Goal: Book appointment/travel/reservation

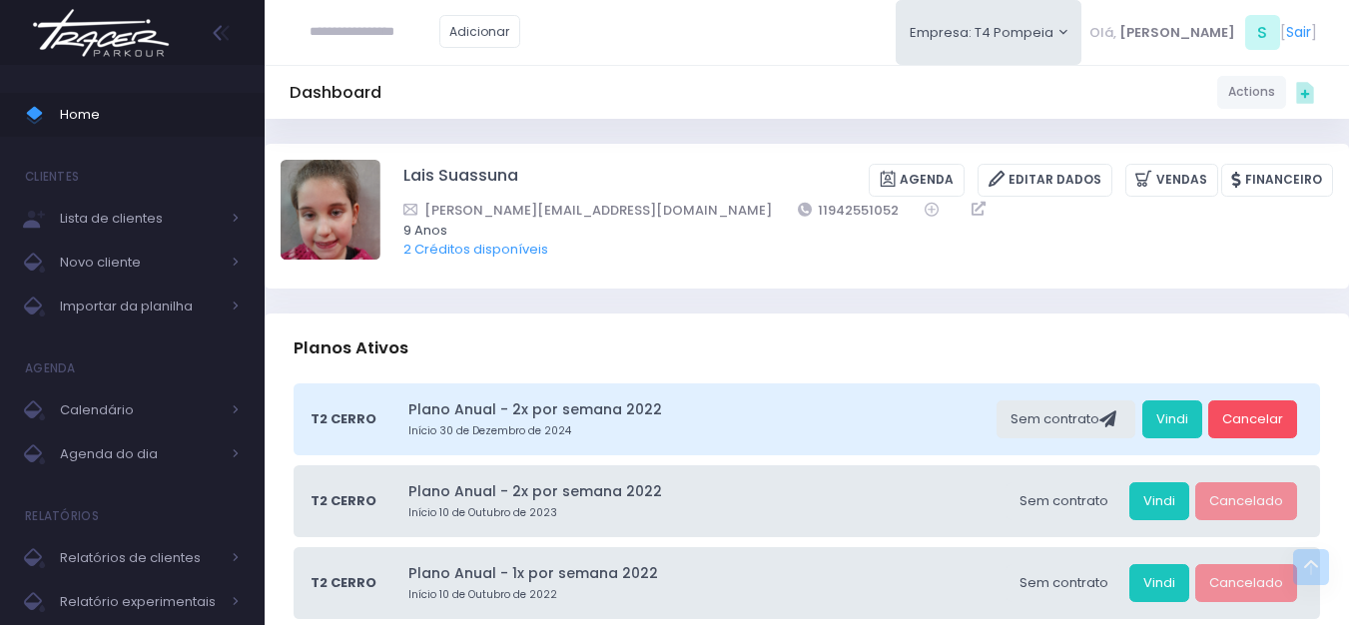
click at [115, 20] on img at bounding box center [101, 33] width 152 height 70
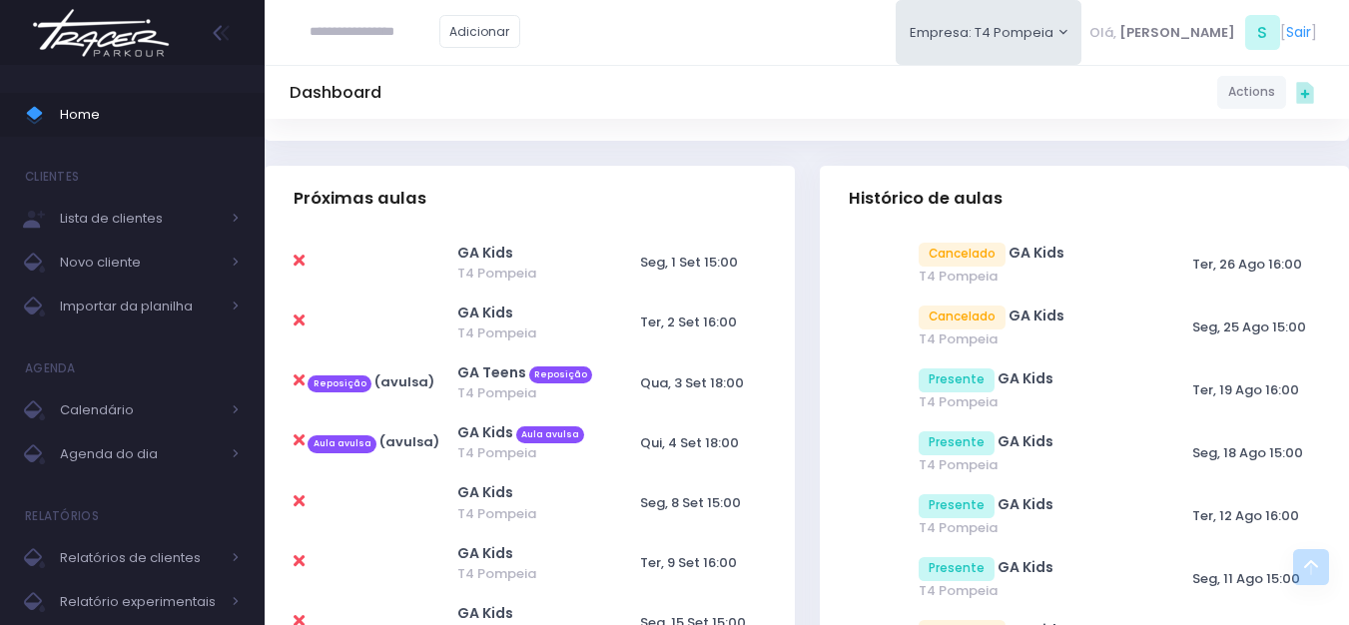
scroll to position [799, 0]
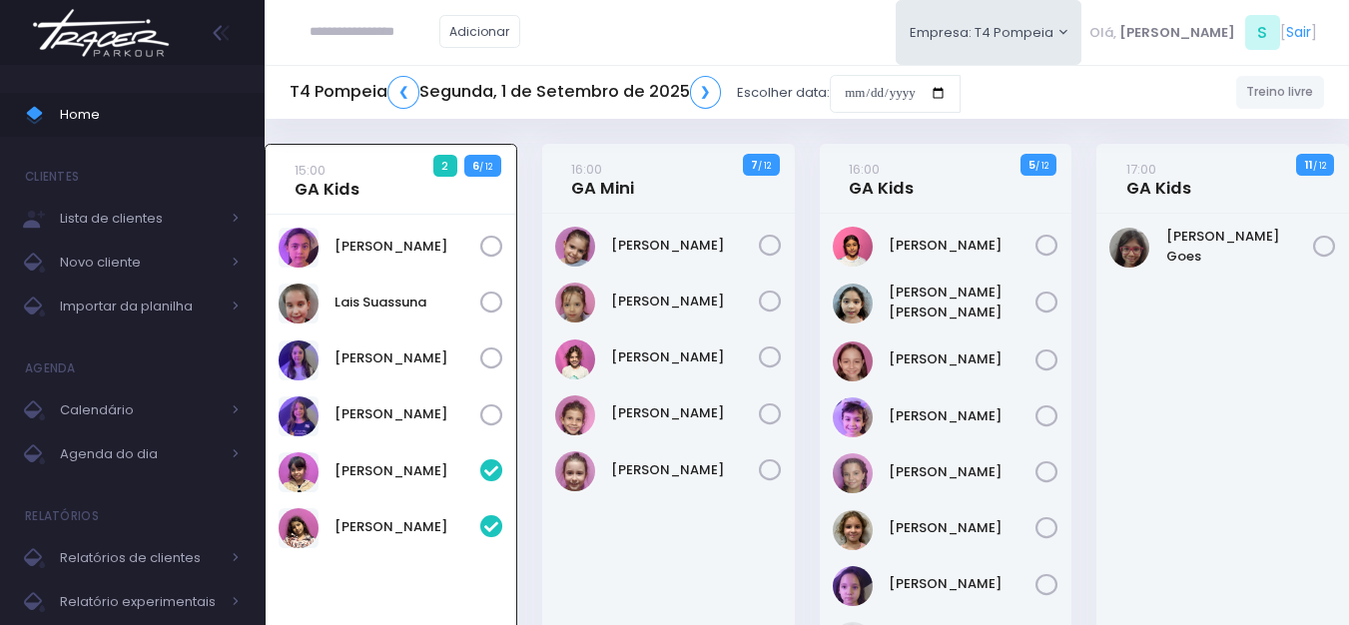
scroll to position [144, 0]
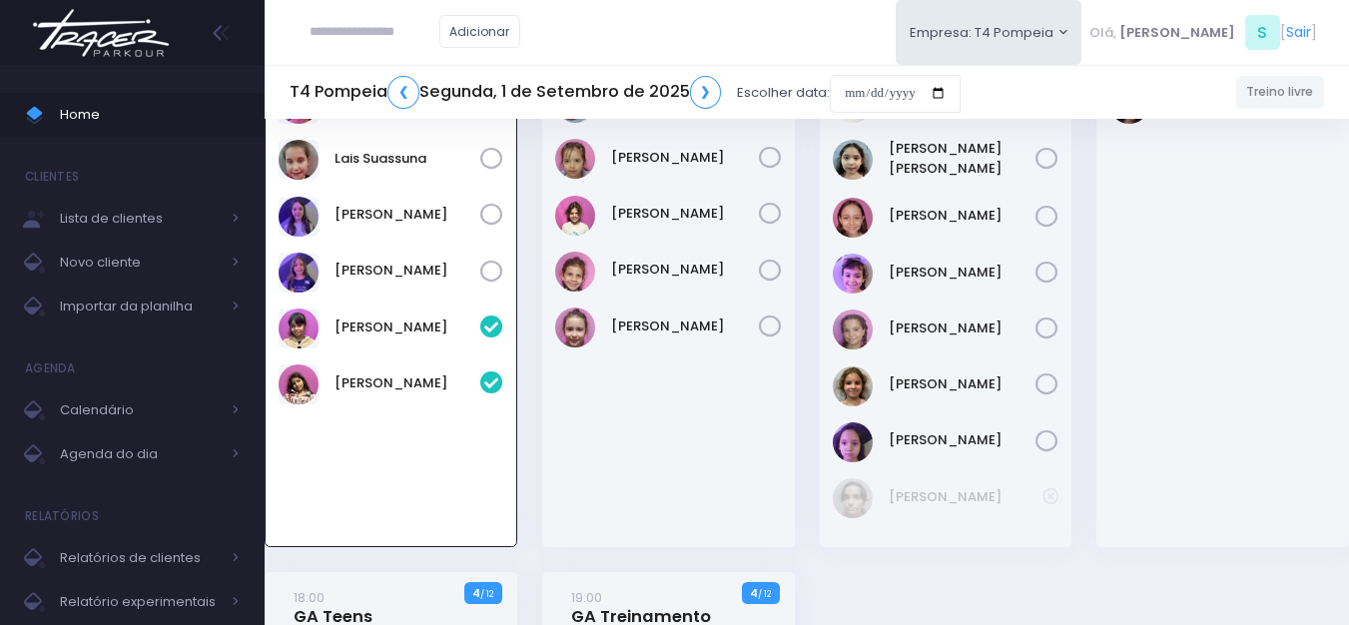
click at [150, 57] on img at bounding box center [101, 33] width 152 height 70
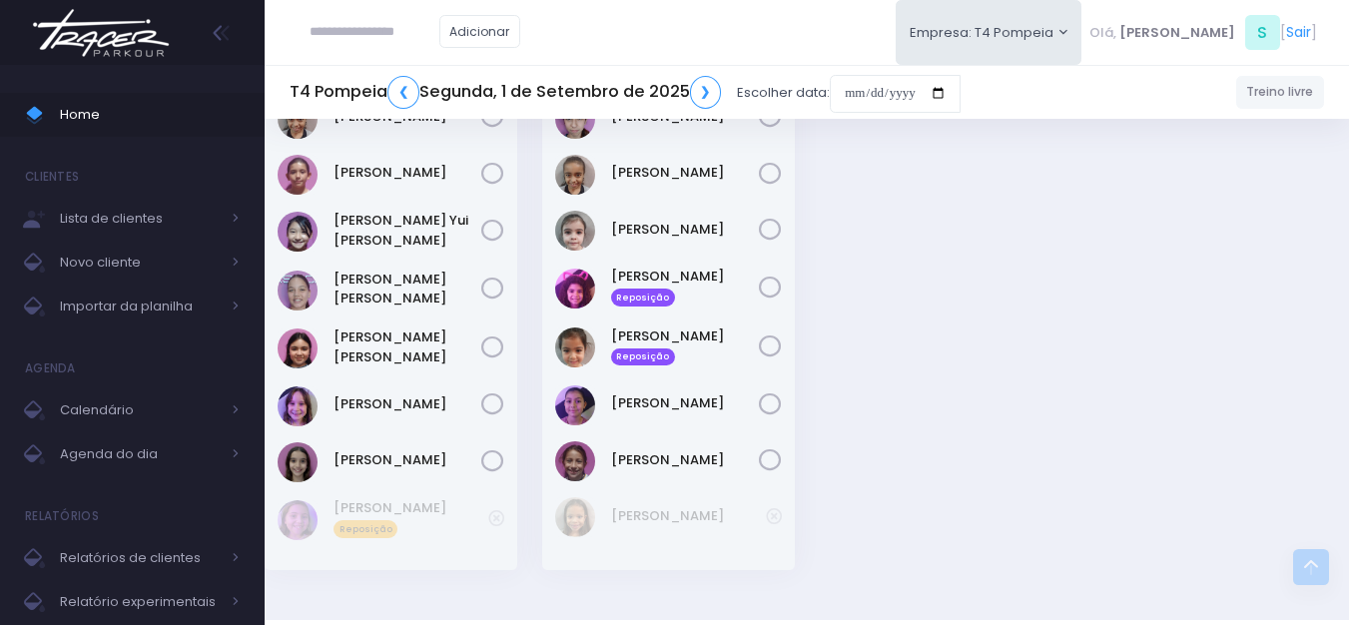
scroll to position [711, 0]
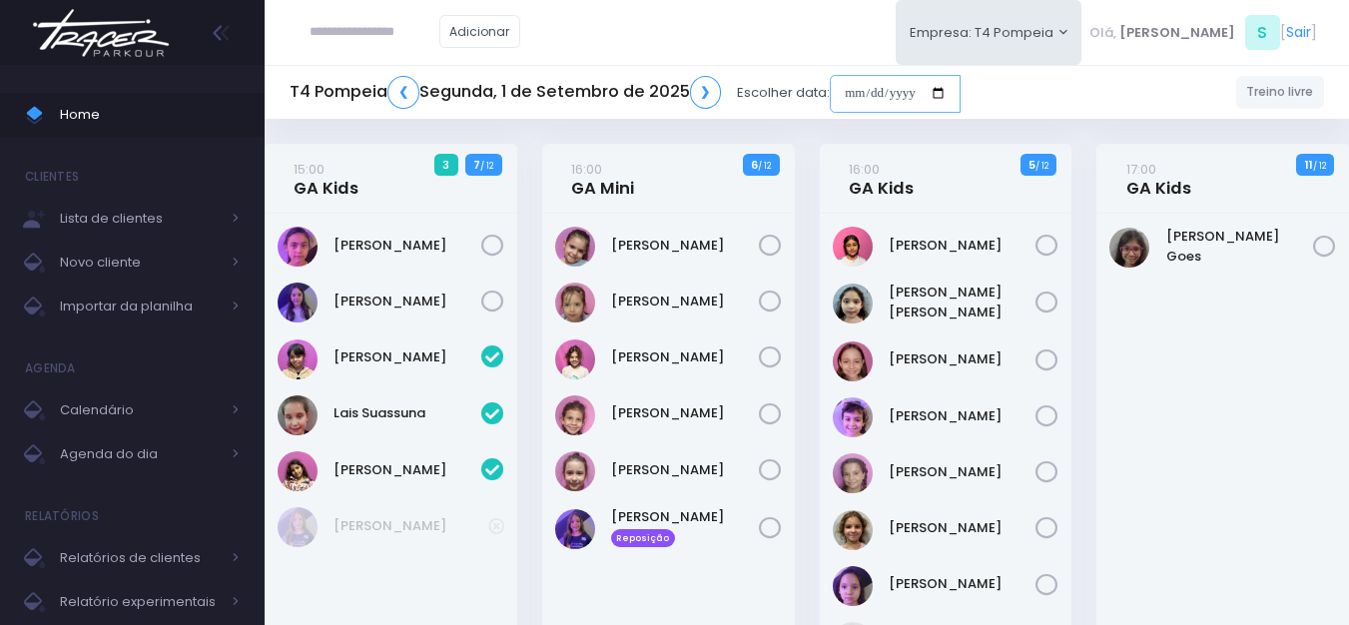
click at [909, 94] on input "date" at bounding box center [895, 94] width 131 height 38
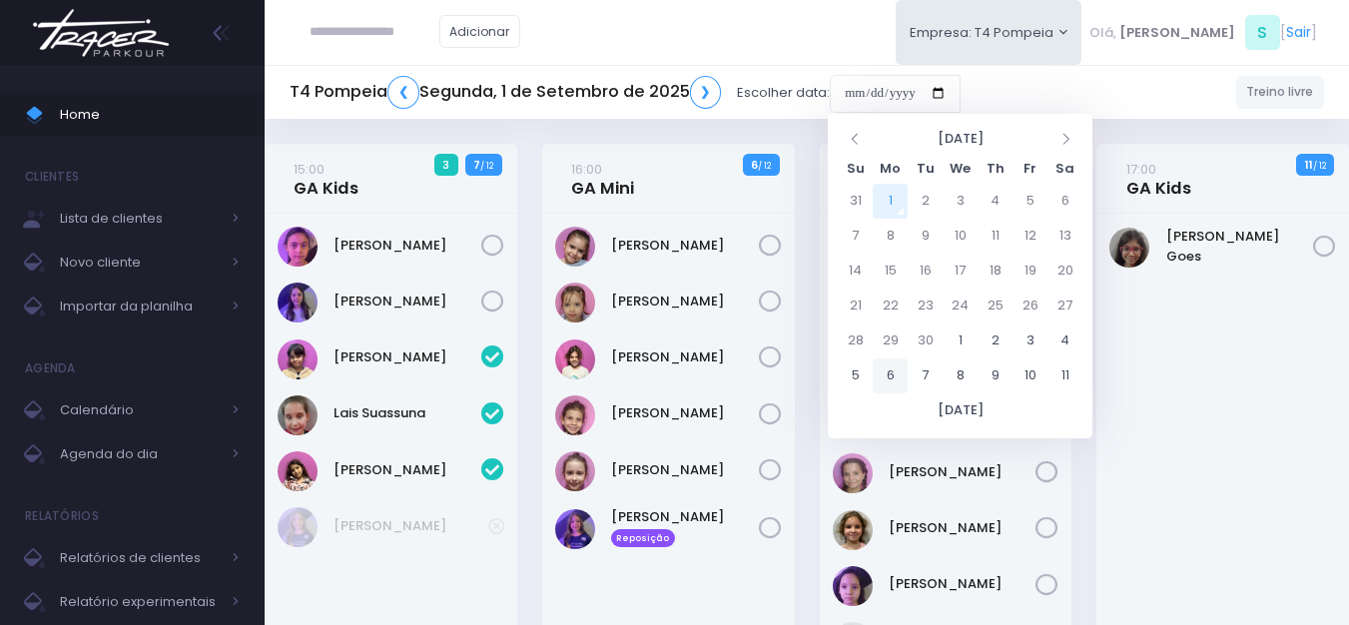
click at [894, 377] on td "6" at bounding box center [890, 375] width 35 height 35
type input "**********"
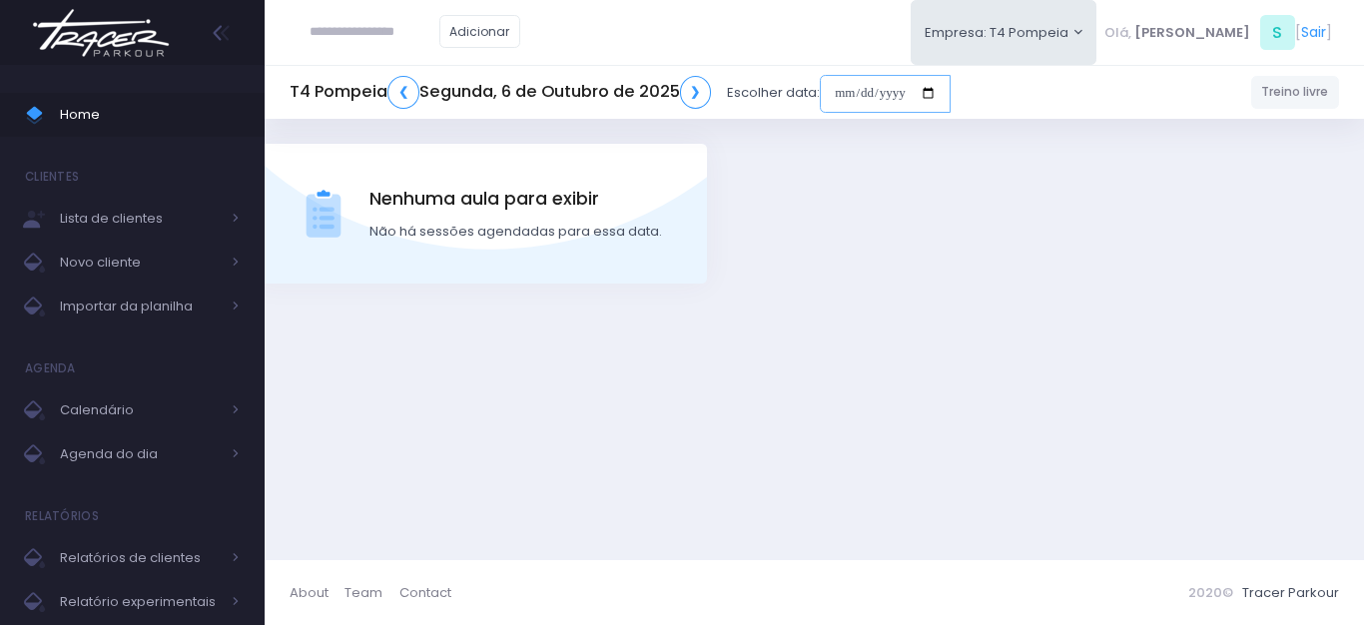
click at [896, 93] on input "date" at bounding box center [885, 94] width 131 height 38
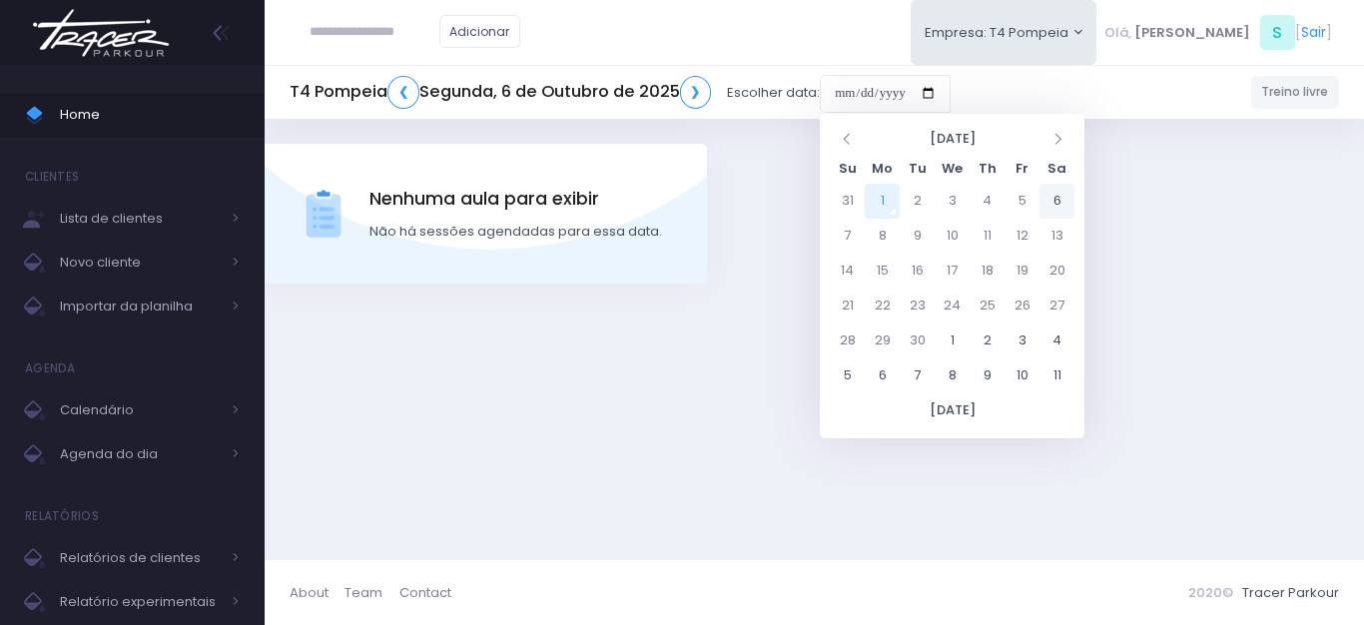
click at [1059, 200] on td "6" at bounding box center [1056, 201] width 35 height 35
type input "**********"
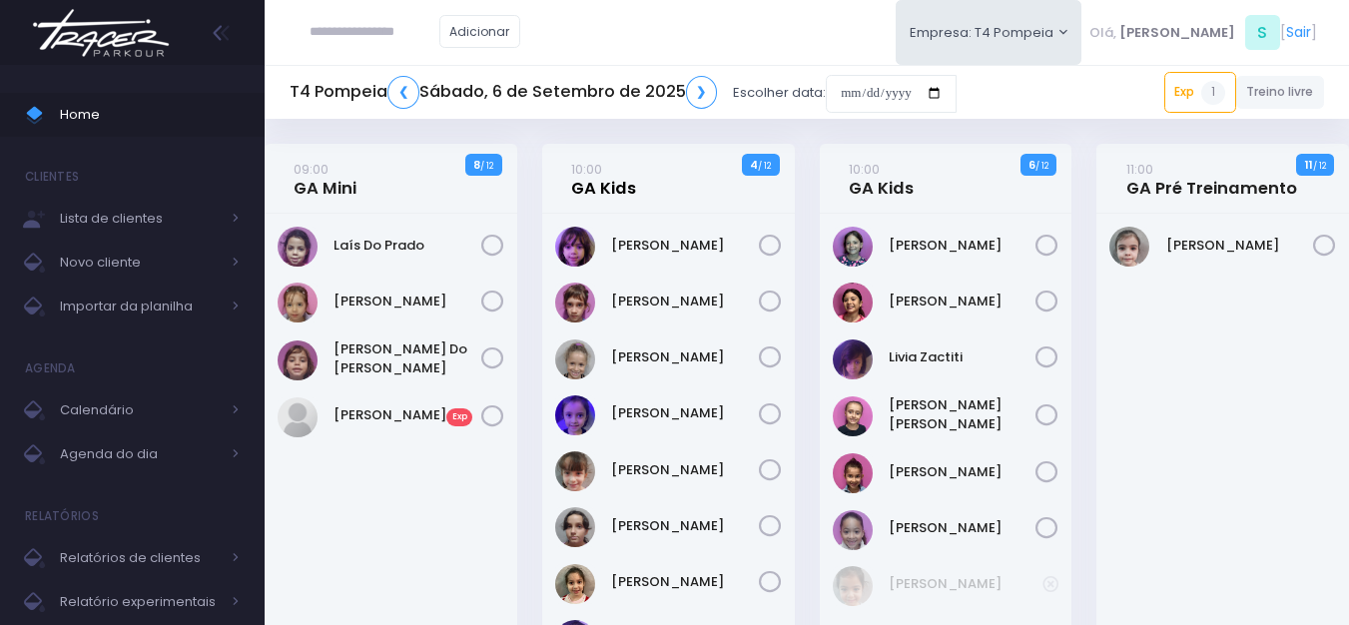
click at [630, 188] on link "10:00 GA Kids" at bounding box center [603, 179] width 65 height 40
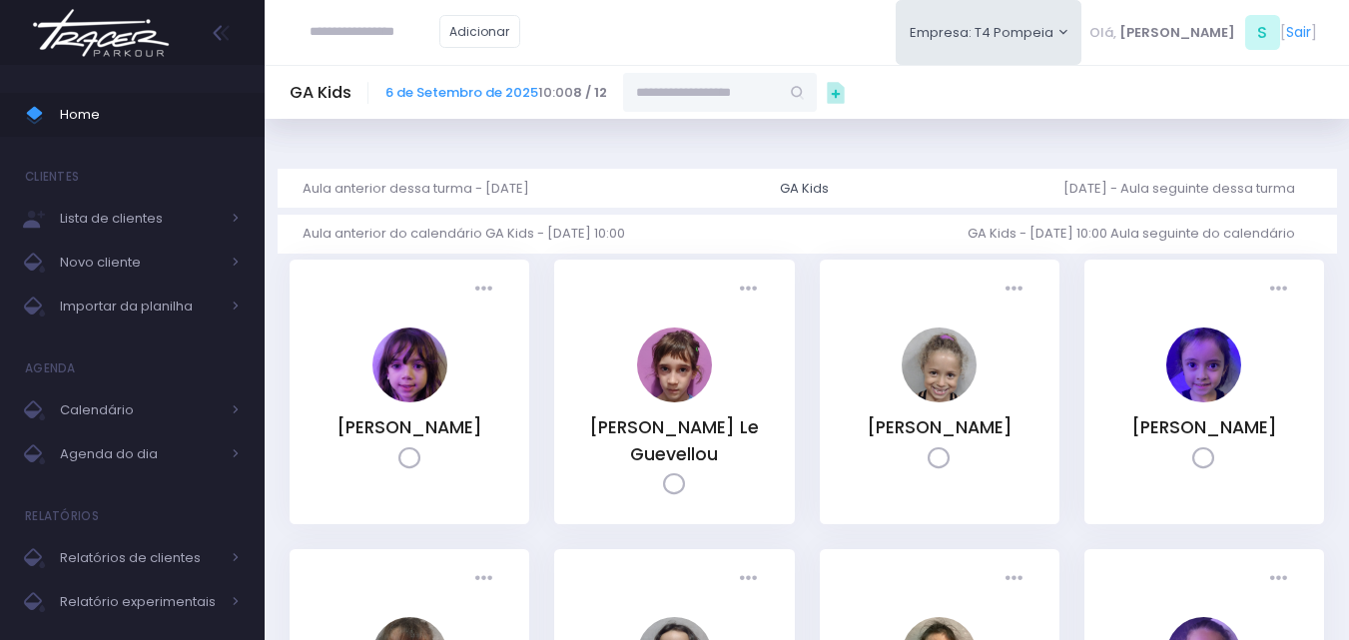
click at [689, 83] on input "text" at bounding box center [701, 92] width 156 height 38
paste input "**********"
click at [748, 132] on link "[PERSON_NAME]" at bounding box center [721, 128] width 116 height 20
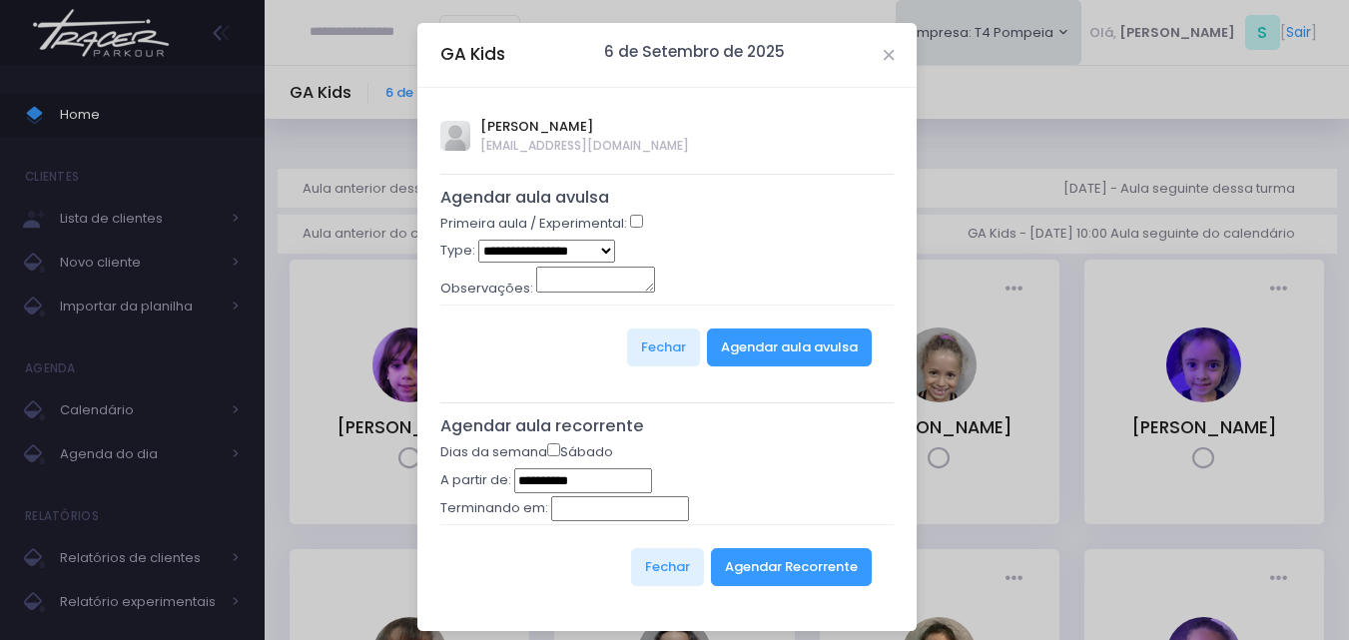
type input "**********"
select select "*"
click at [750, 349] on button "Agendar aula avulsa" at bounding box center [789, 347] width 165 height 38
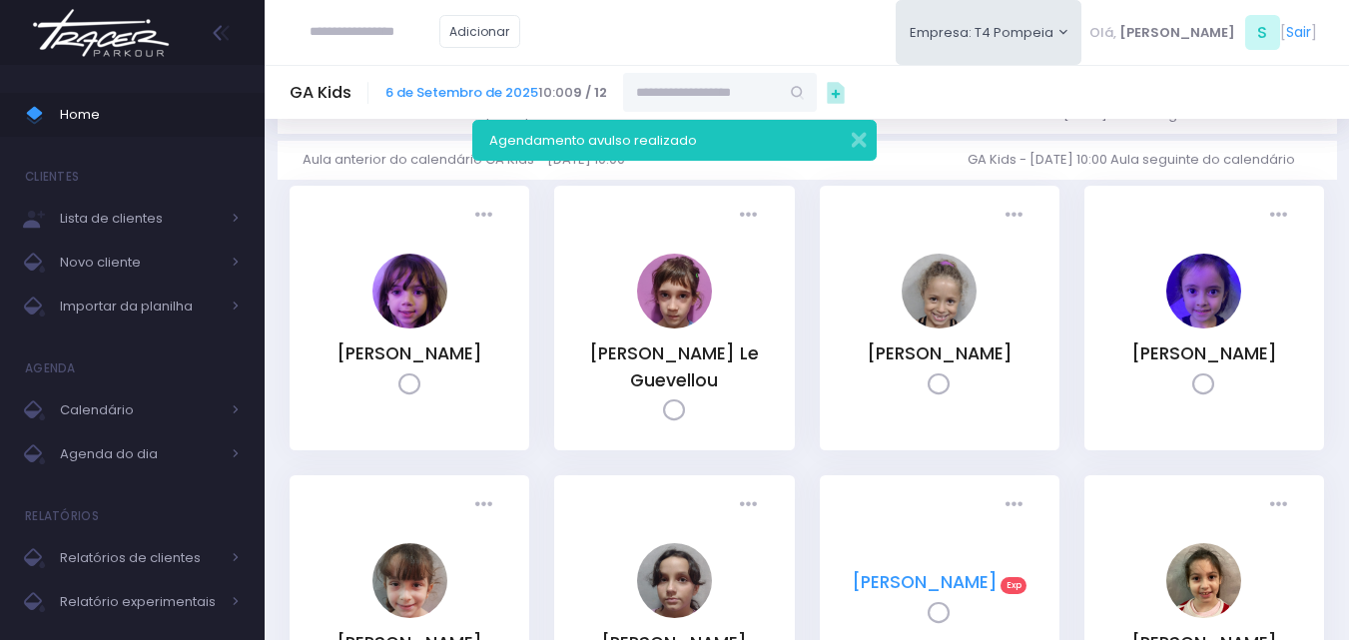
scroll to position [300, 0]
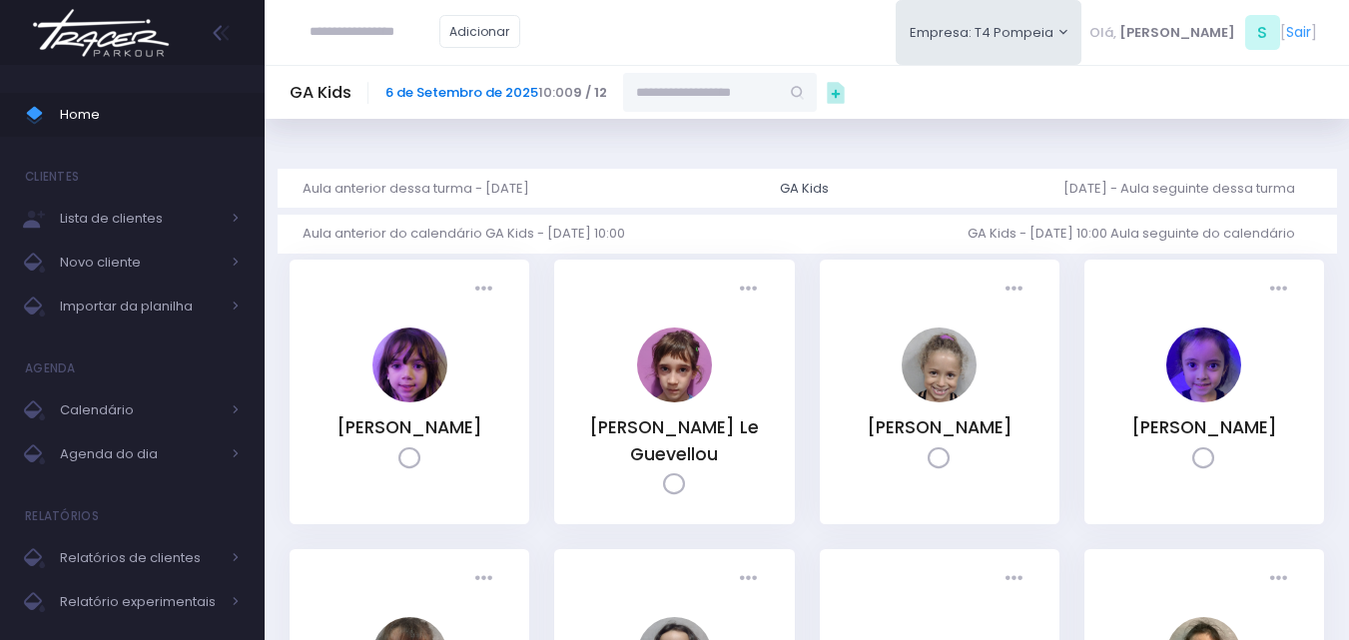
click at [478, 97] on link "6 de Setembro de 2025" at bounding box center [461, 92] width 153 height 19
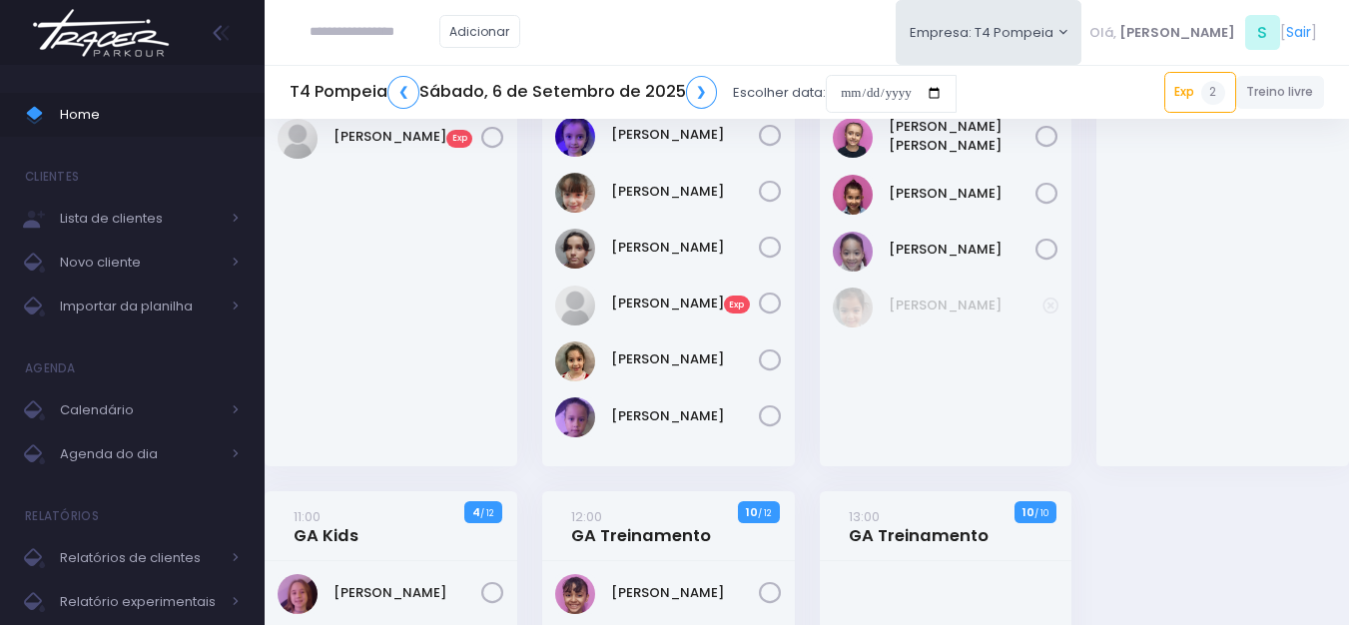
scroll to position [300, 0]
